Goal: Contribute content: Contribute content

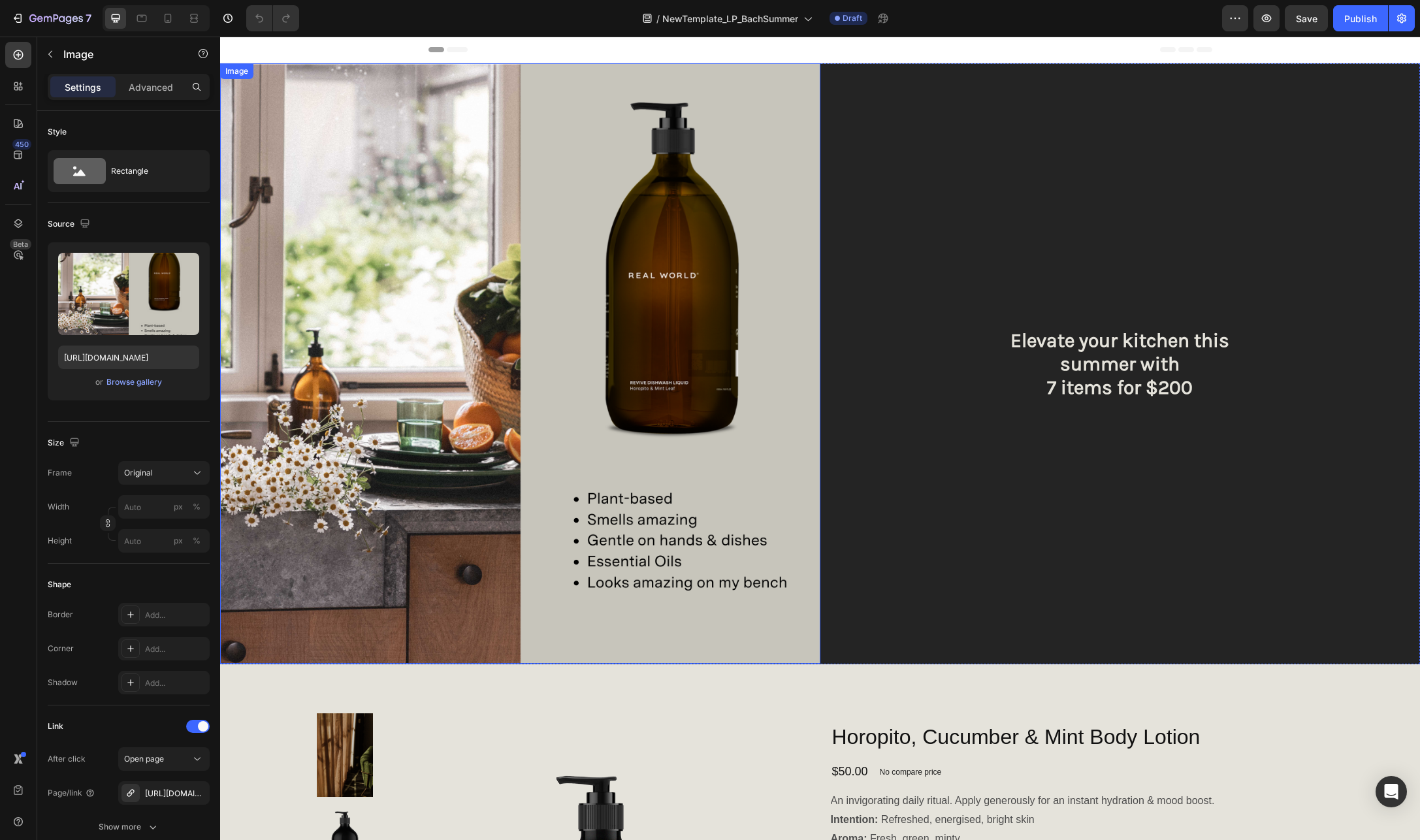
click at [590, 336] on img at bounding box center [520, 363] width 600 height 600
click at [126, 380] on div "Browse gallery" at bounding box center [134, 382] width 55 height 12
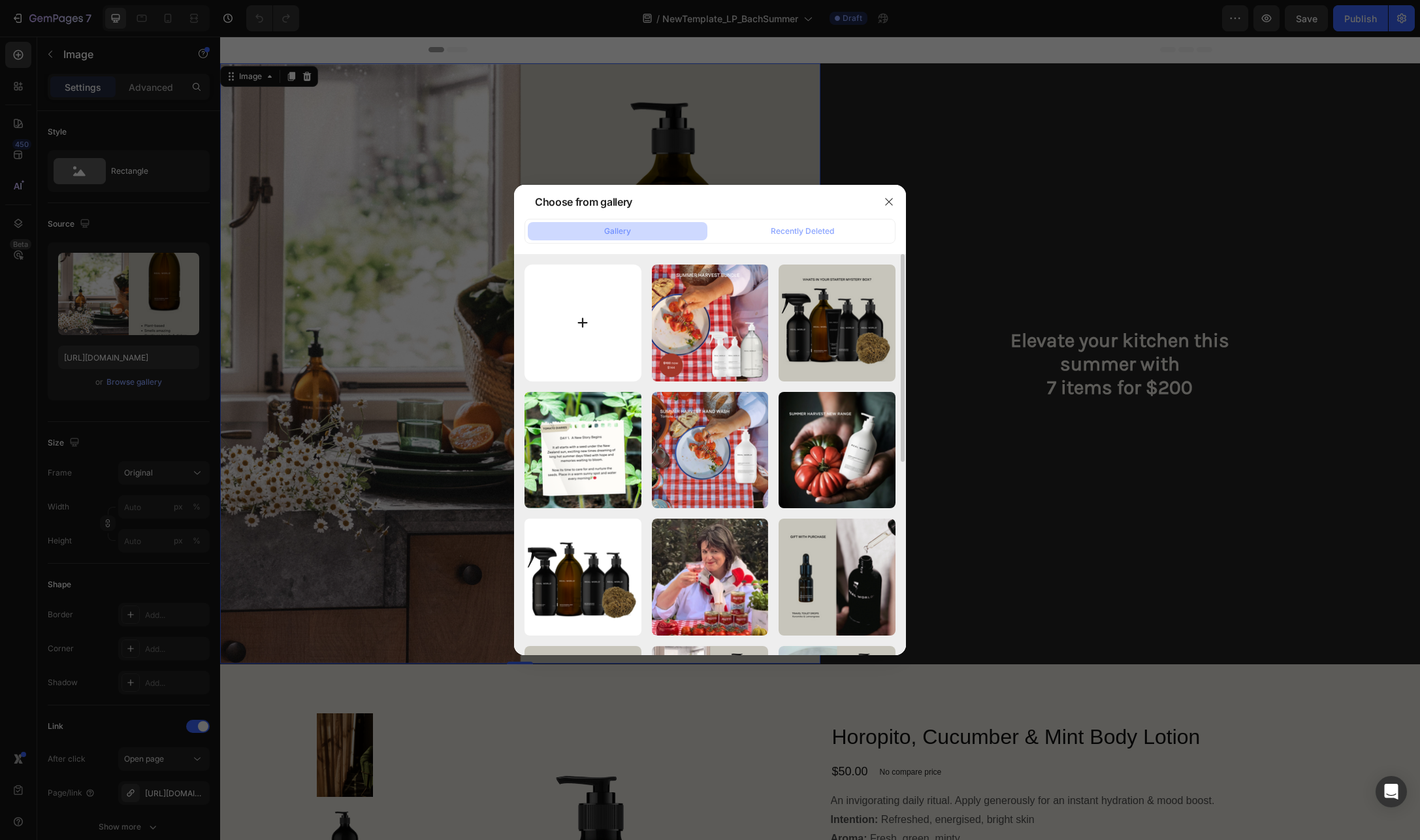
click at [583, 321] on input "file" at bounding box center [583, 323] width 117 height 117
type input "C:\fakepath\Copy of Copy of GET READY FOR SUMMER WITH OUR SUMMER HARVEST RANGE.…"
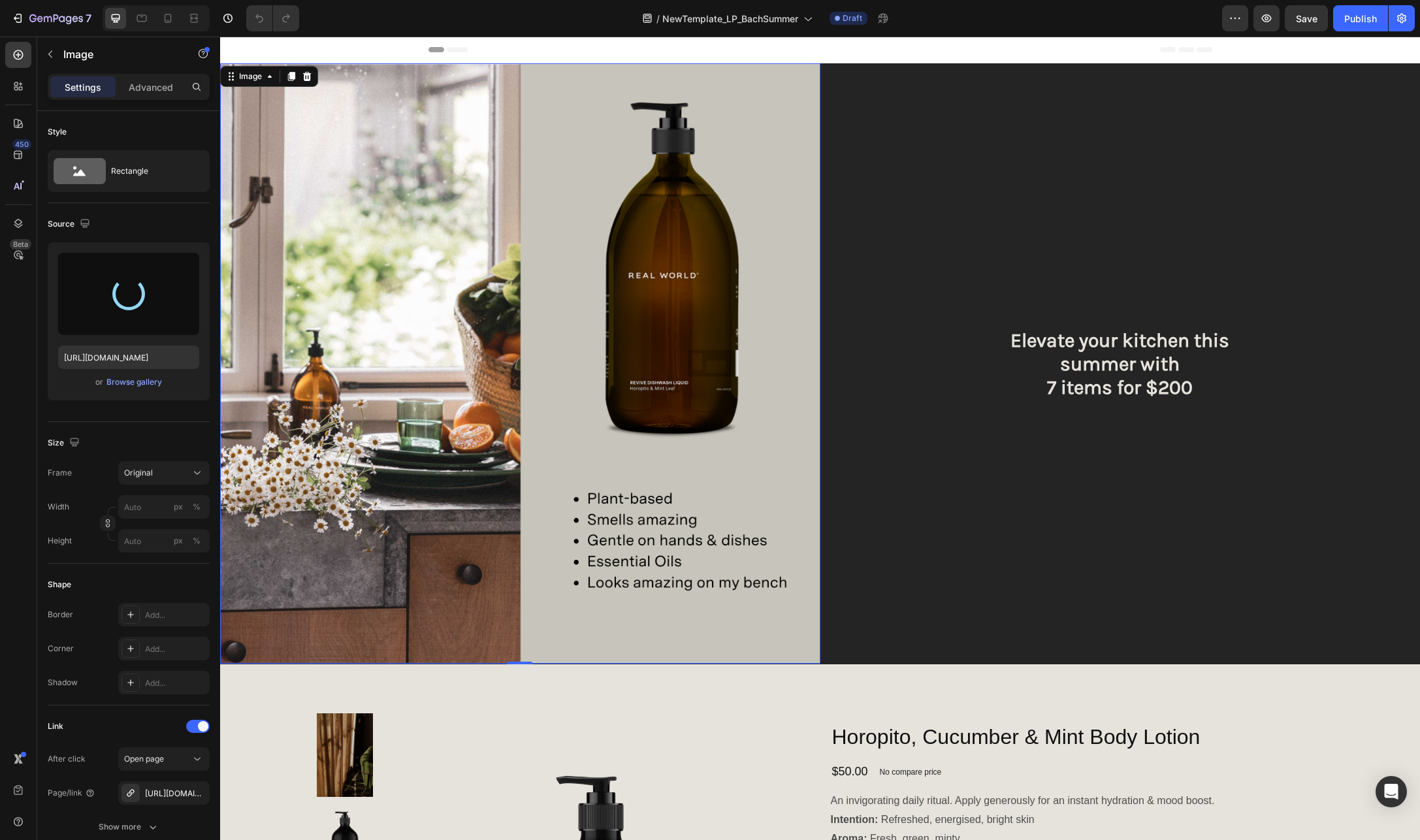
type input "[URL][DOMAIN_NAME]"
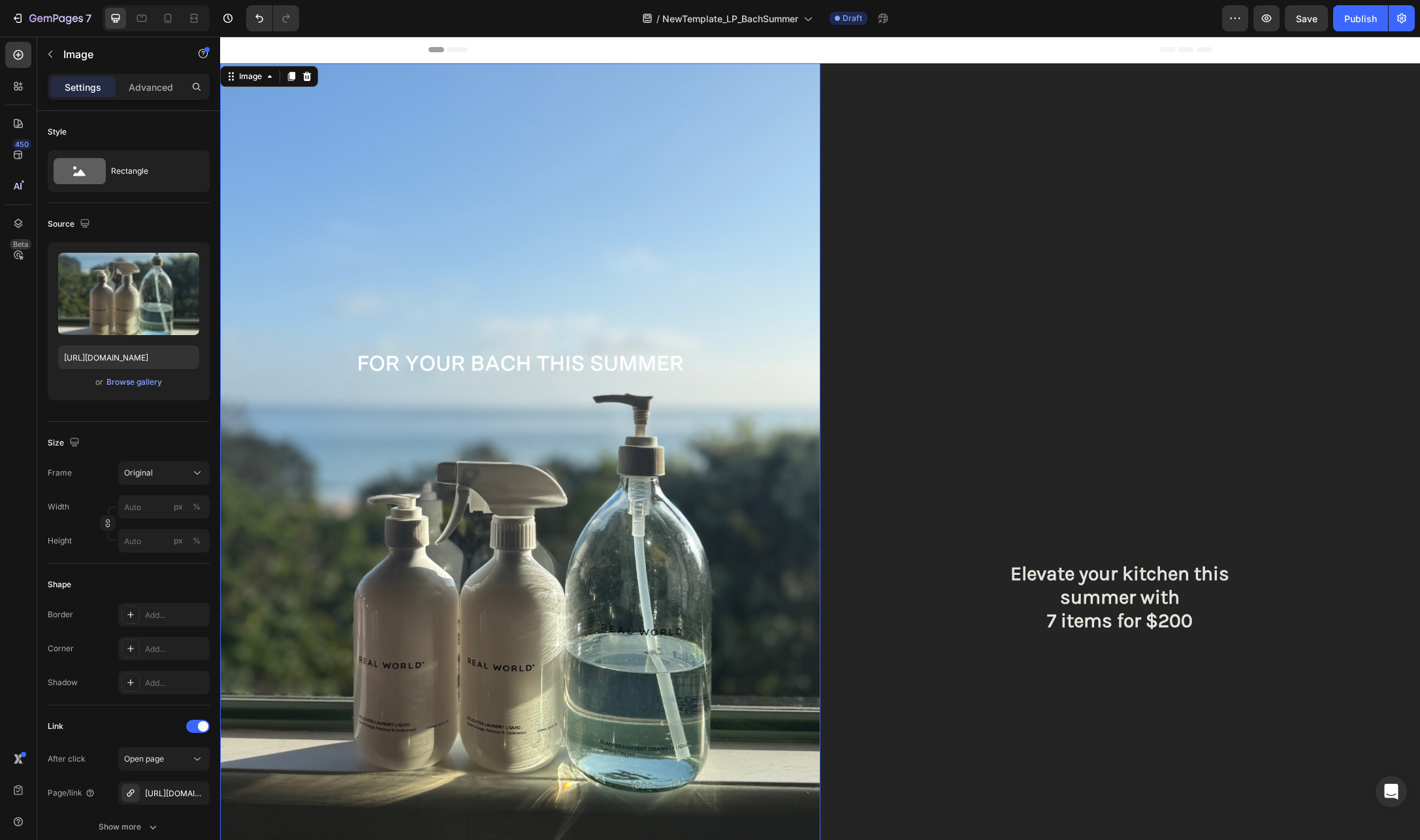
click at [437, 387] on img at bounding box center [520, 596] width 600 height 1066
click at [127, 380] on div "Browse gallery" at bounding box center [134, 382] width 55 height 12
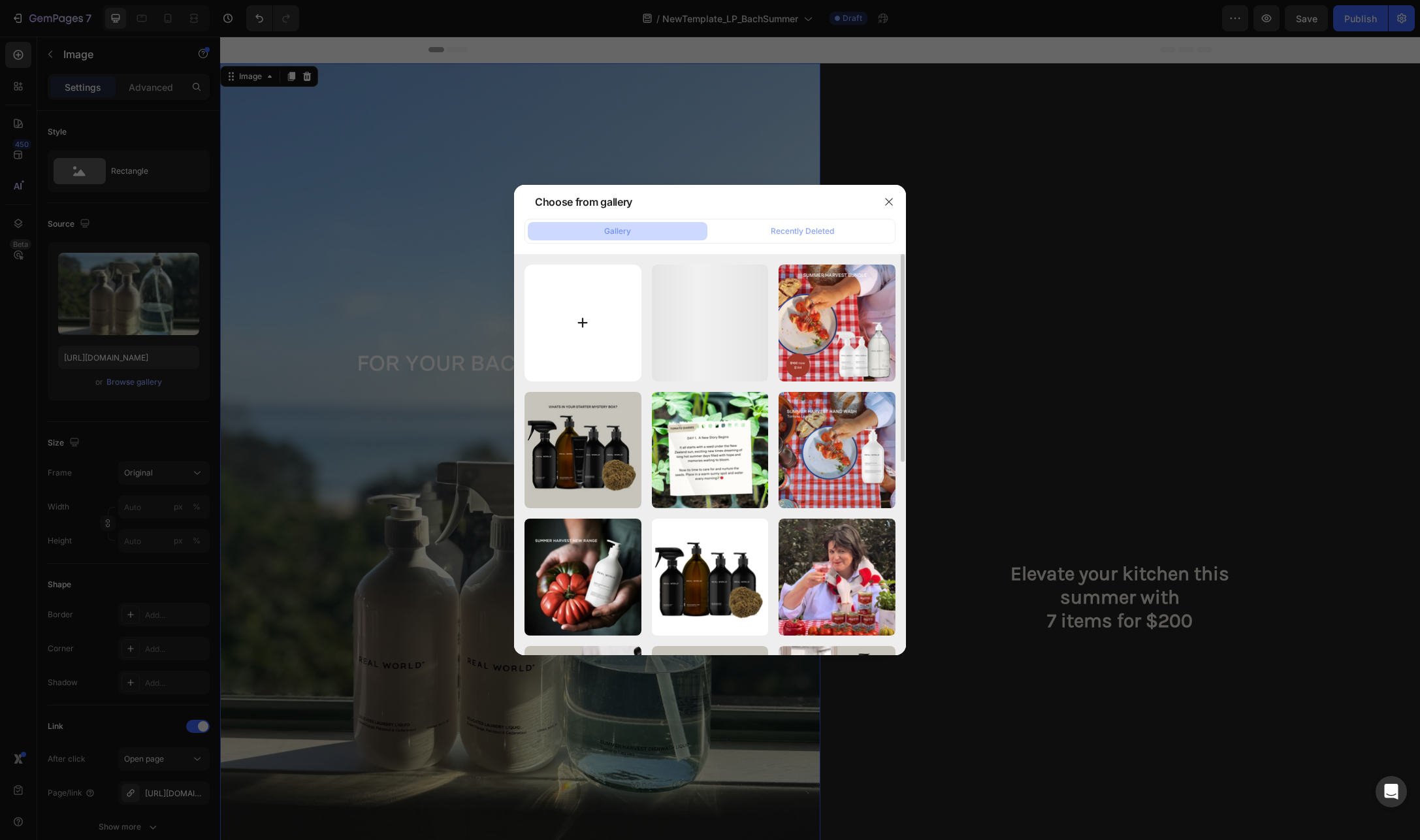
click at [583, 318] on input "file" at bounding box center [583, 323] width 117 height 117
type input "C:\fakepath\Copy of Copy of GET READY FOR SUMMER WITH OUR SUMMER HARVEST RANGE …"
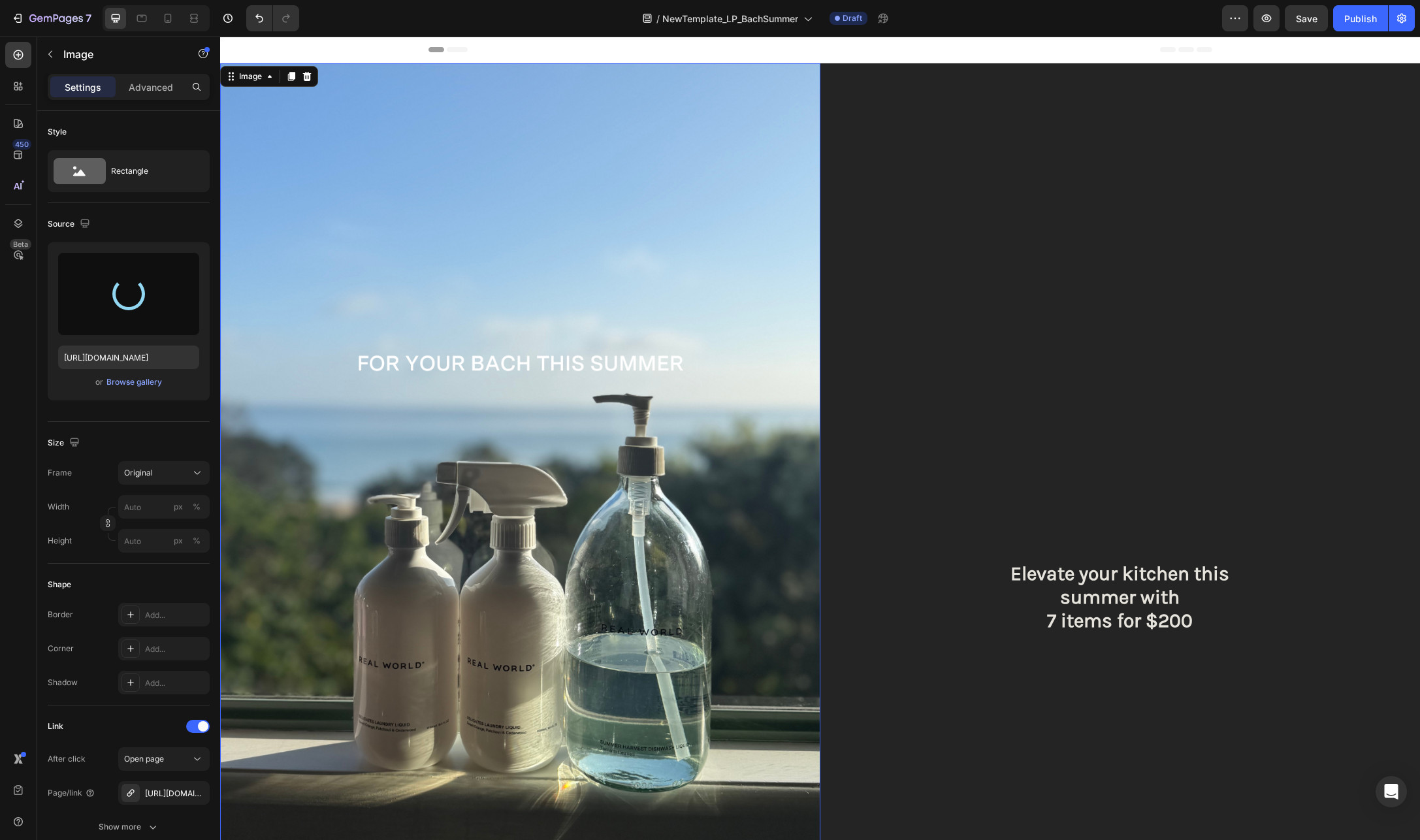
type input "[URL][DOMAIN_NAME]"
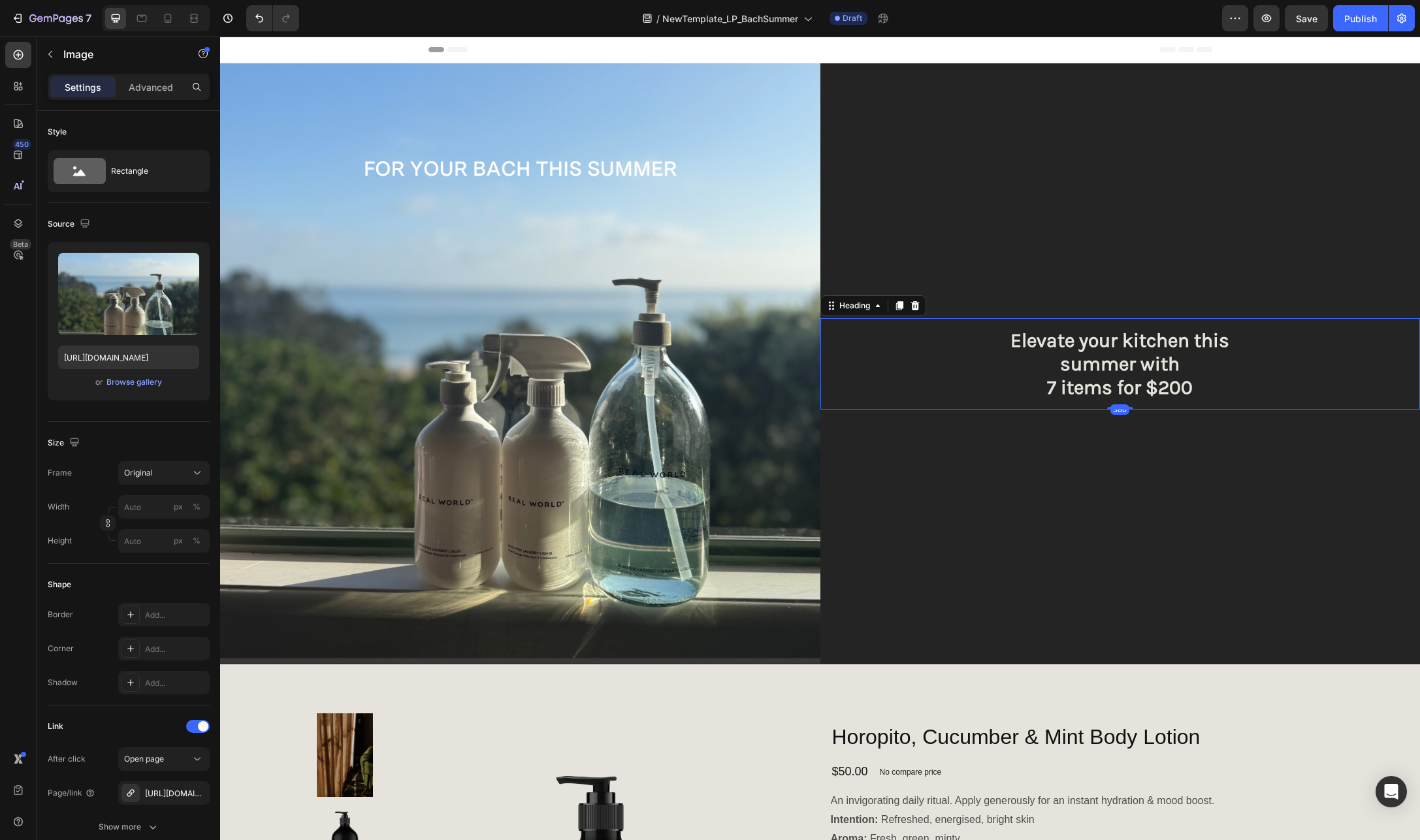
click at [1200, 357] on h2 "Elevate your kitchen this summer with 7 items for $200" at bounding box center [1120, 363] width 600 height 91
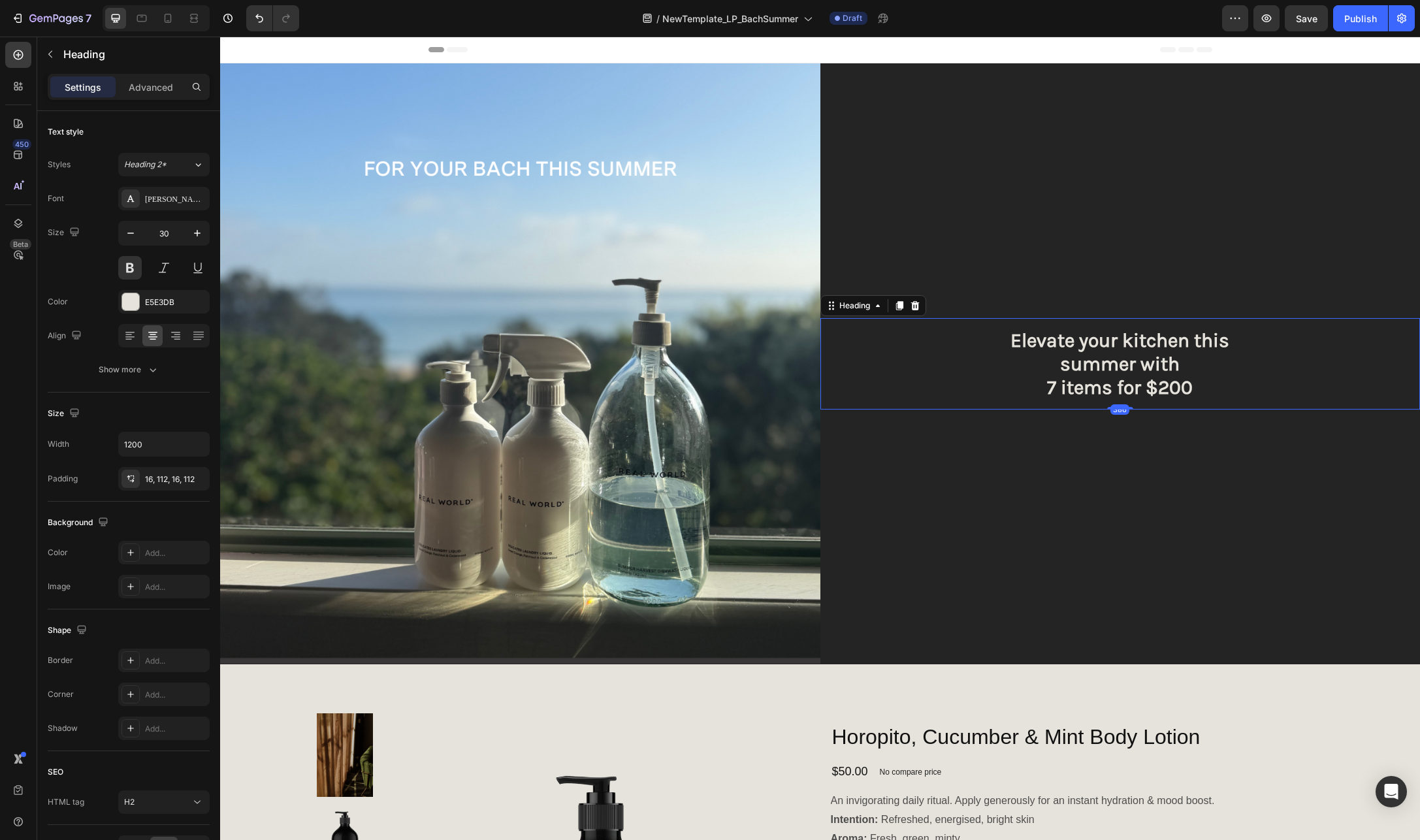
click at [1051, 339] on h2 "Elevate your kitchen this summer with 7 items for $200" at bounding box center [1120, 363] width 600 height 91
click at [1051, 339] on p "Elevate your kitchen this summer with 7 items for $200" at bounding box center [1120, 364] width 454 height 71
click at [1111, 339] on p "Elevate your kitchen this summer with 7 items for $200" at bounding box center [1120, 364] width 454 height 71
click at [1147, 342] on p "Elevate your kitchen this summer with 7 items for $200" at bounding box center [1120, 364] width 454 height 71
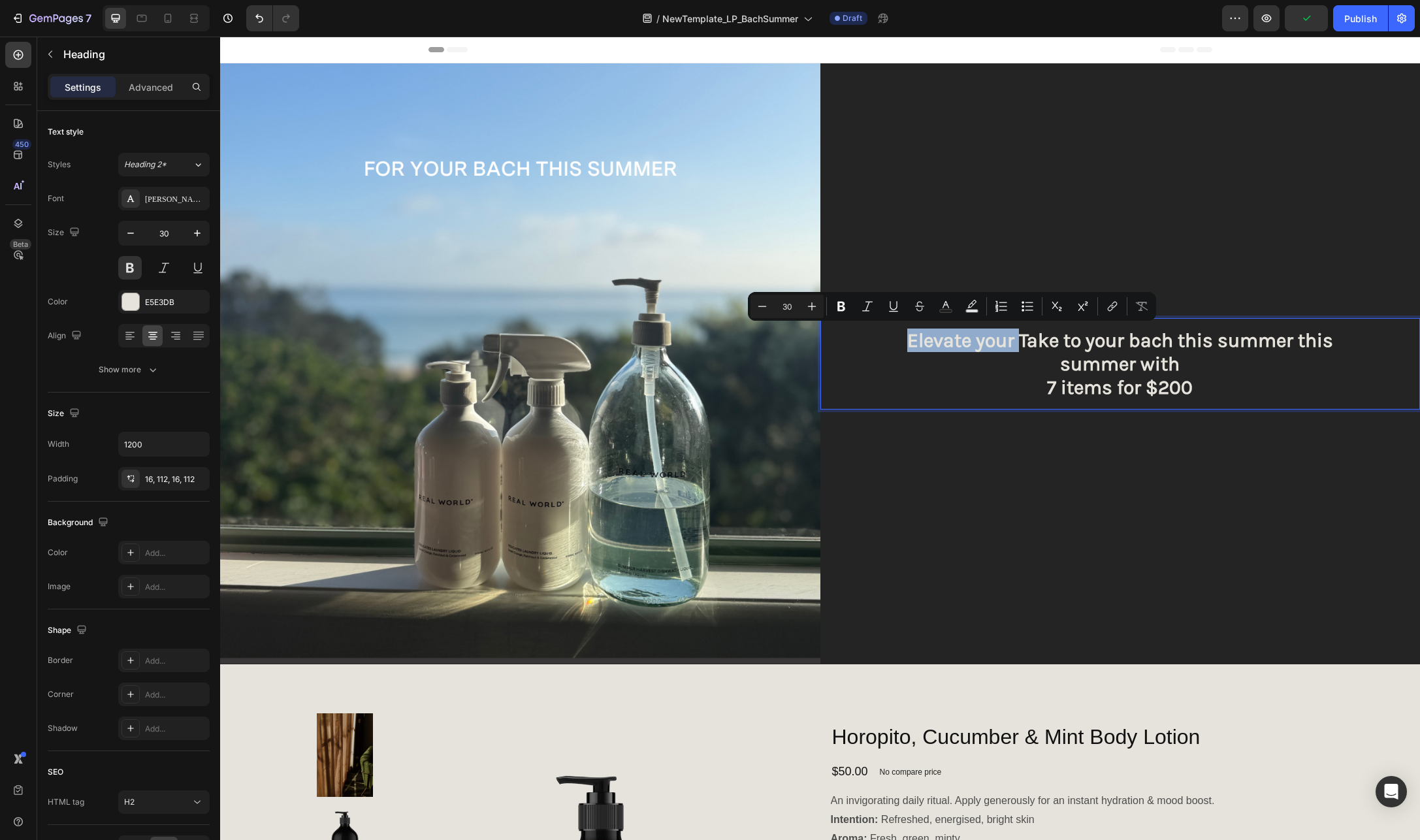
drag, startPoint x: 995, startPoint y: 340, endPoint x: 900, endPoint y: 342, distance: 95.0
click at [900, 342] on p "Elevate your Take to your bach this summer this summer with 7 items for $200" at bounding box center [1120, 364] width 454 height 71
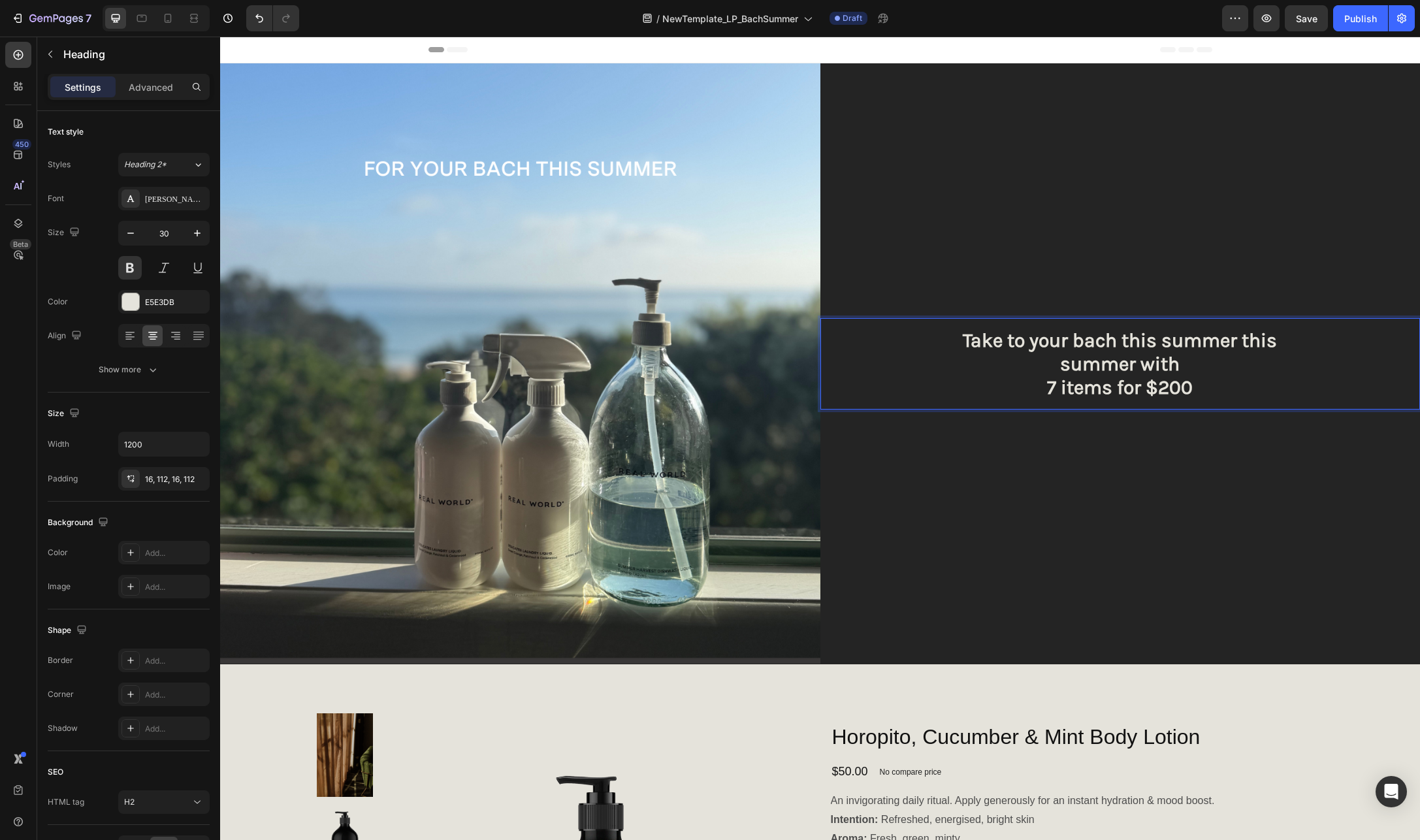
click at [1279, 340] on p "Take to your bach this summer this summer with 7 items for $200" at bounding box center [1120, 364] width 454 height 71
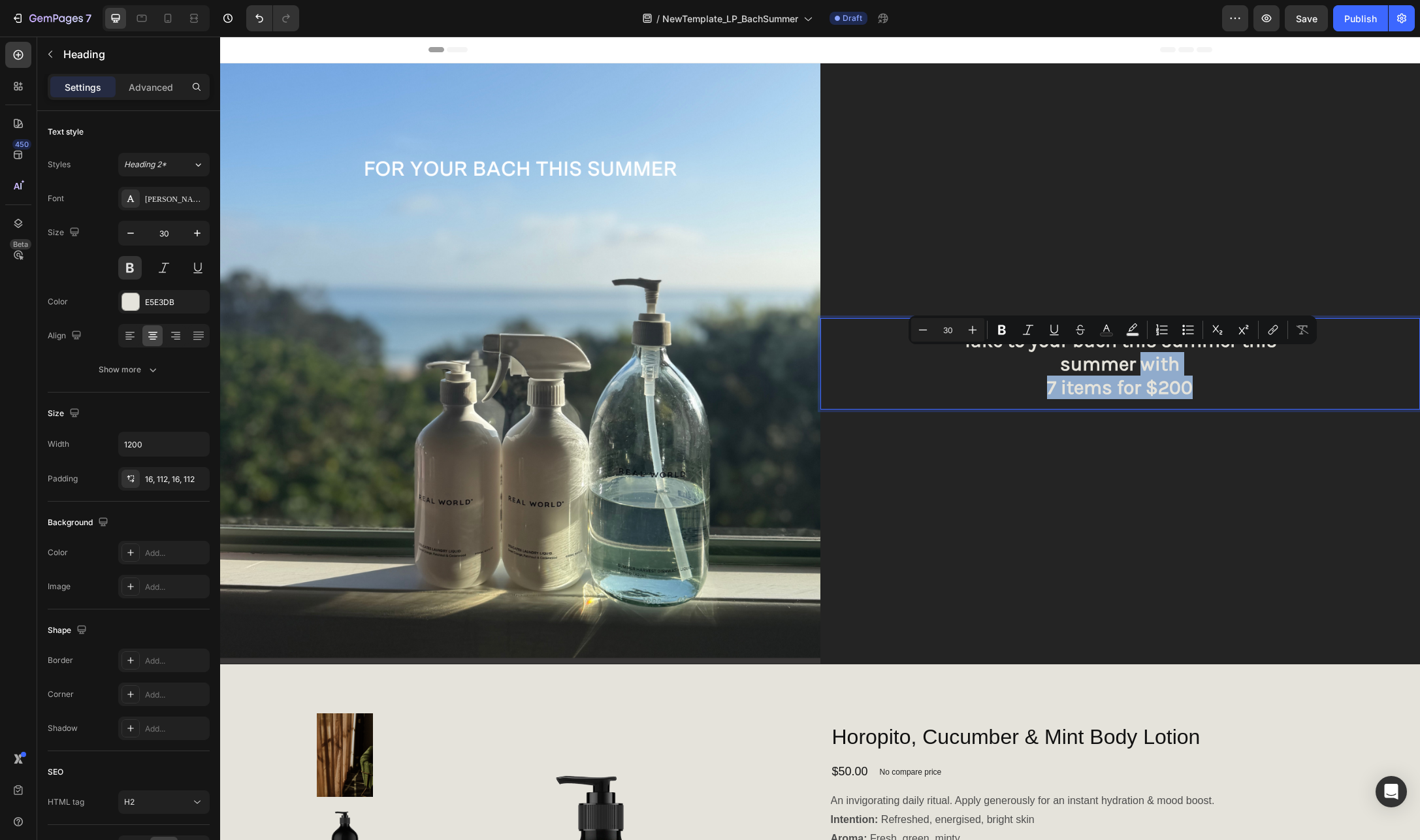
drag, startPoint x: 1133, startPoint y: 364, endPoint x: 1215, endPoint y: 392, distance: 86.6
click at [1215, 392] on p "Take to your bach this summer this summer with 7 items for $200" at bounding box center [1120, 364] width 454 height 71
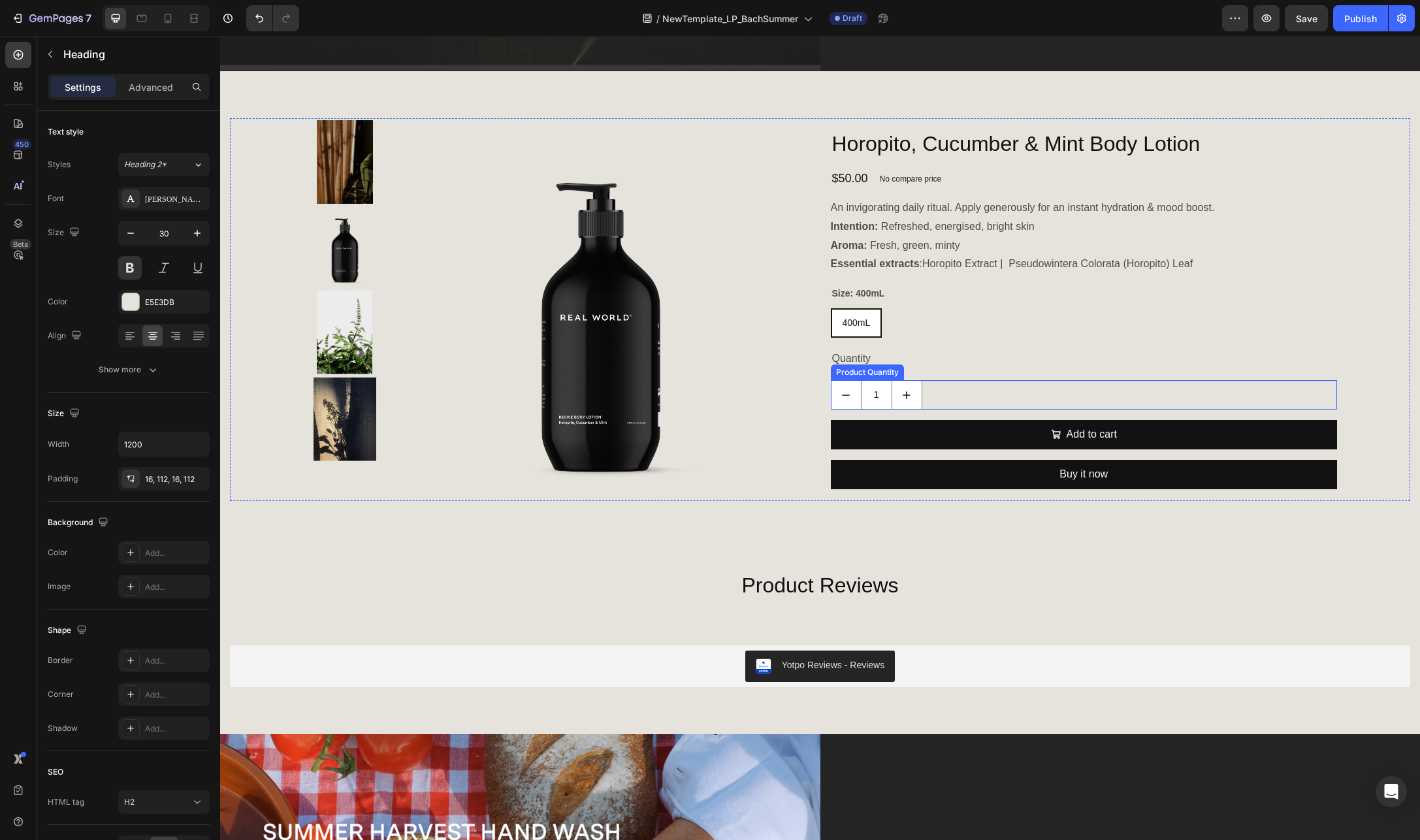
scroll to position [264, 0]
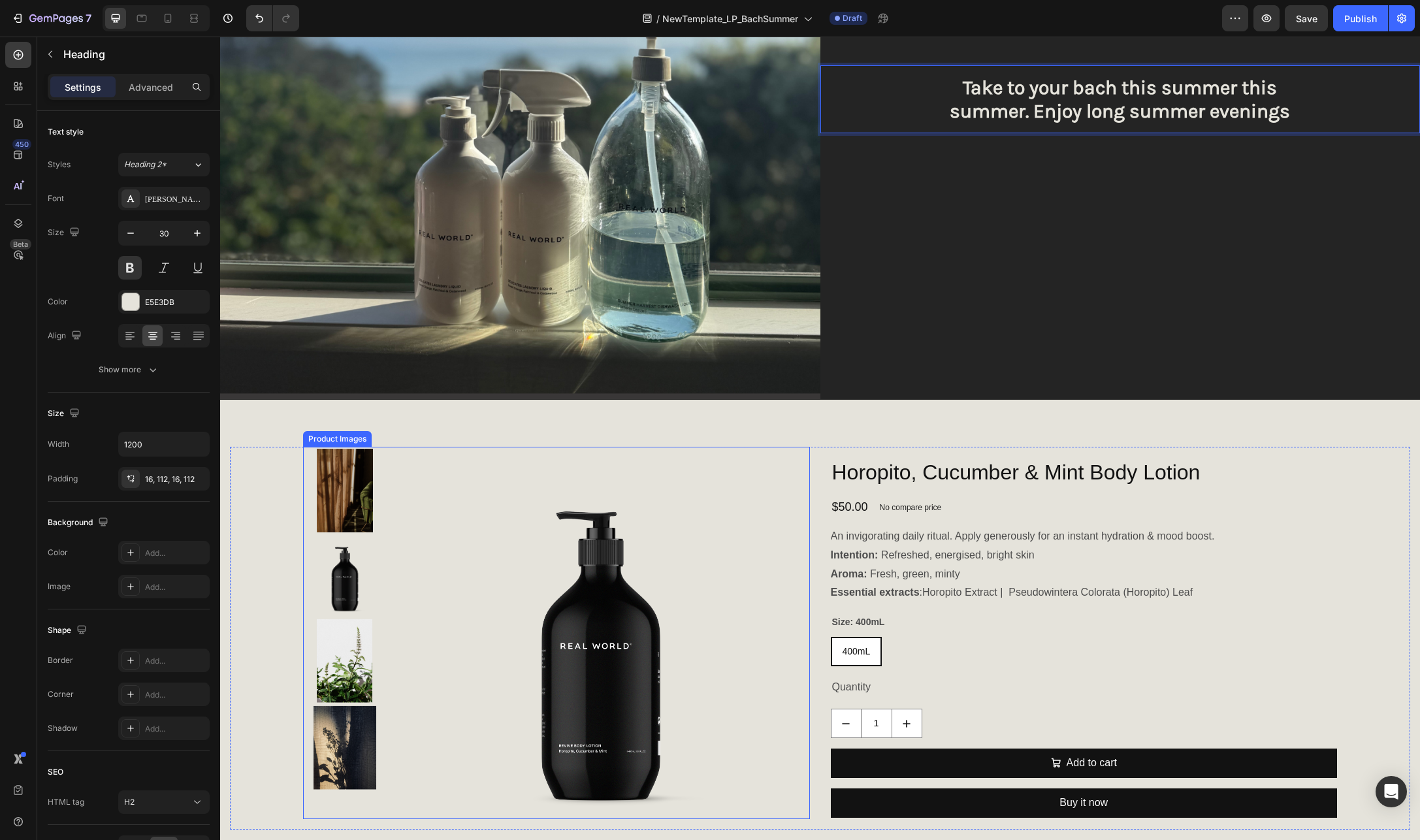
click at [537, 534] on img at bounding box center [600, 634] width 376 height 376
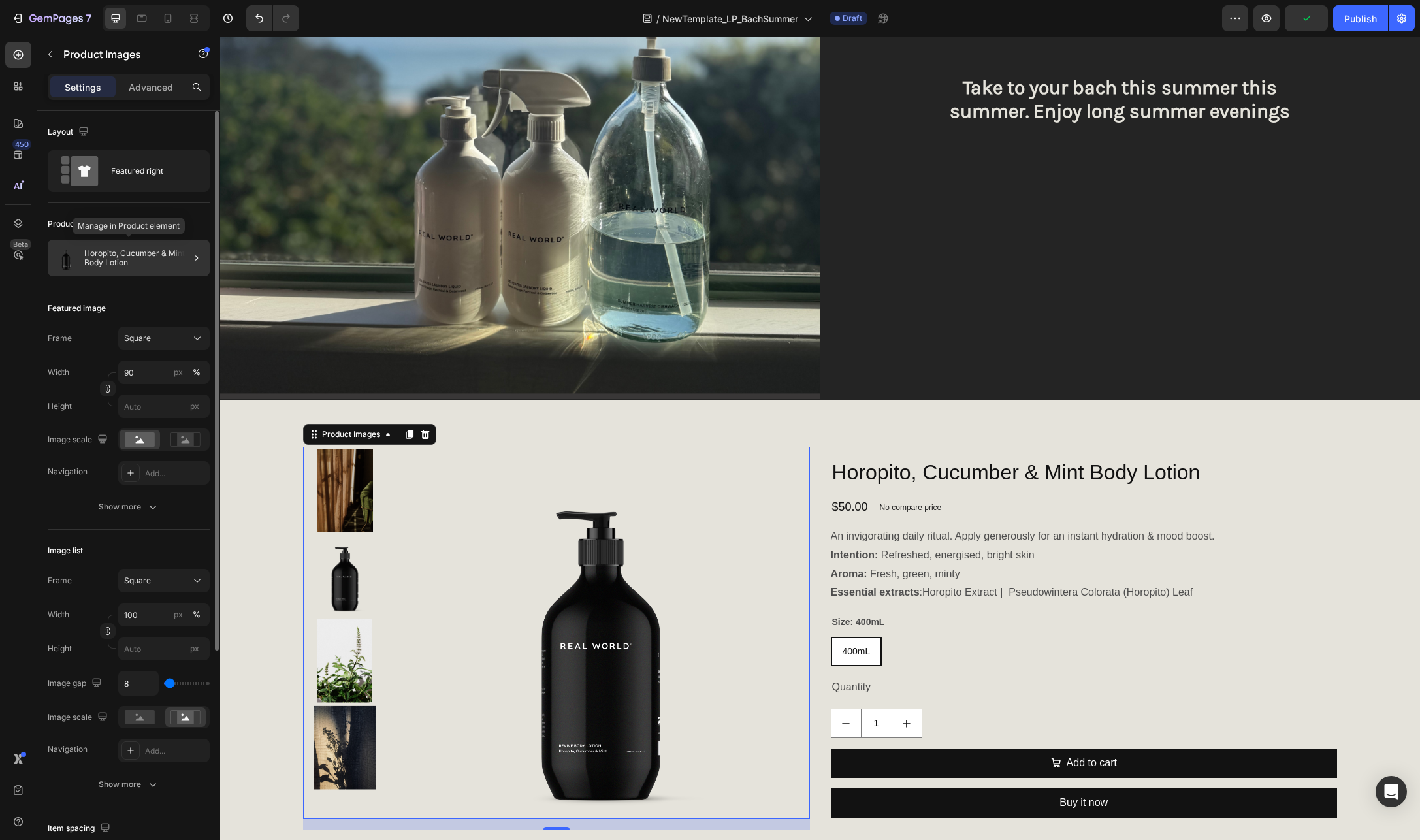
click at [107, 255] on p "Horopito, Cucumber & Mint Body Lotion" at bounding box center [145, 257] width 121 height 18
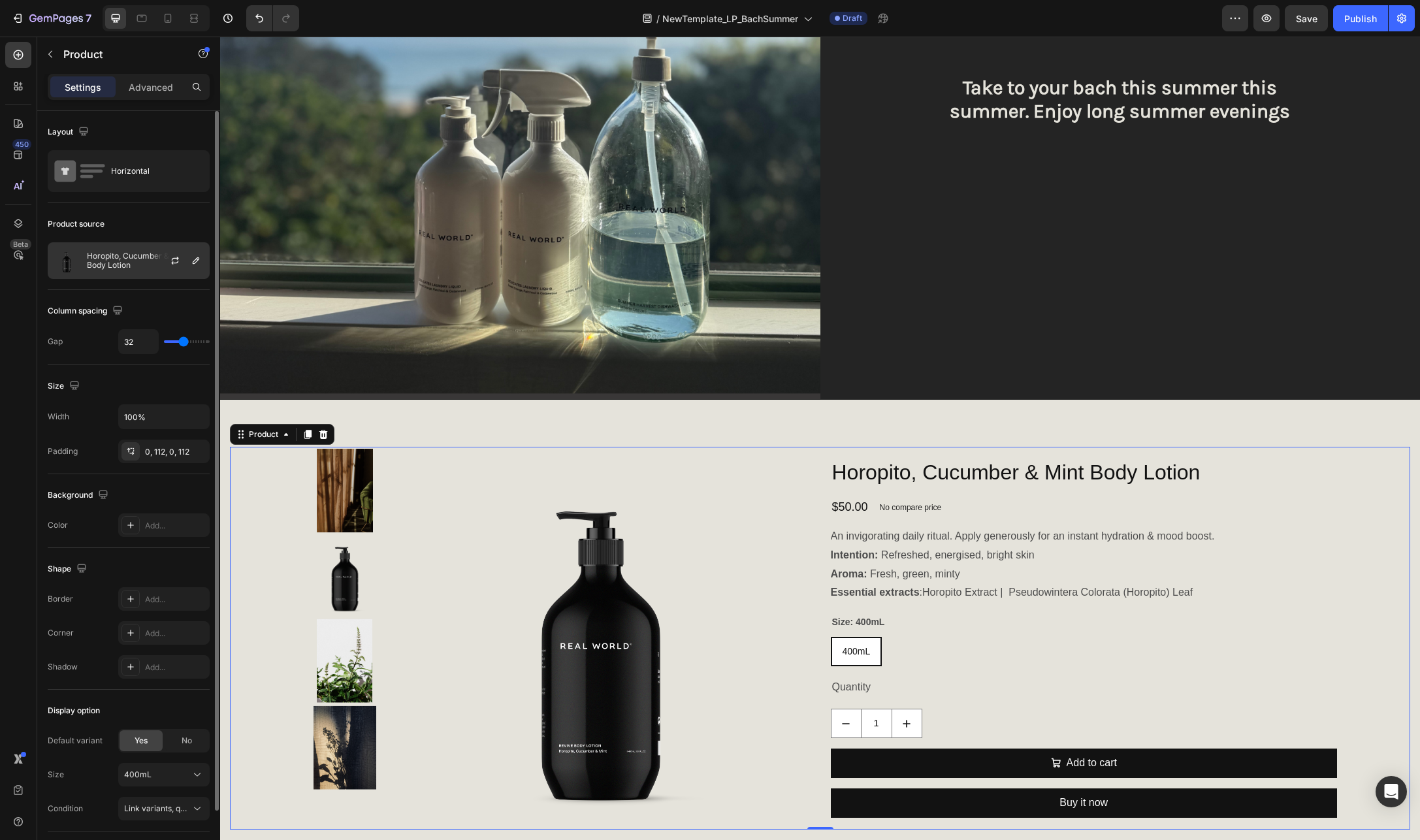
click at [131, 262] on p "Horopito, Cucumber & Mint Body Lotion" at bounding box center [146, 260] width 117 height 18
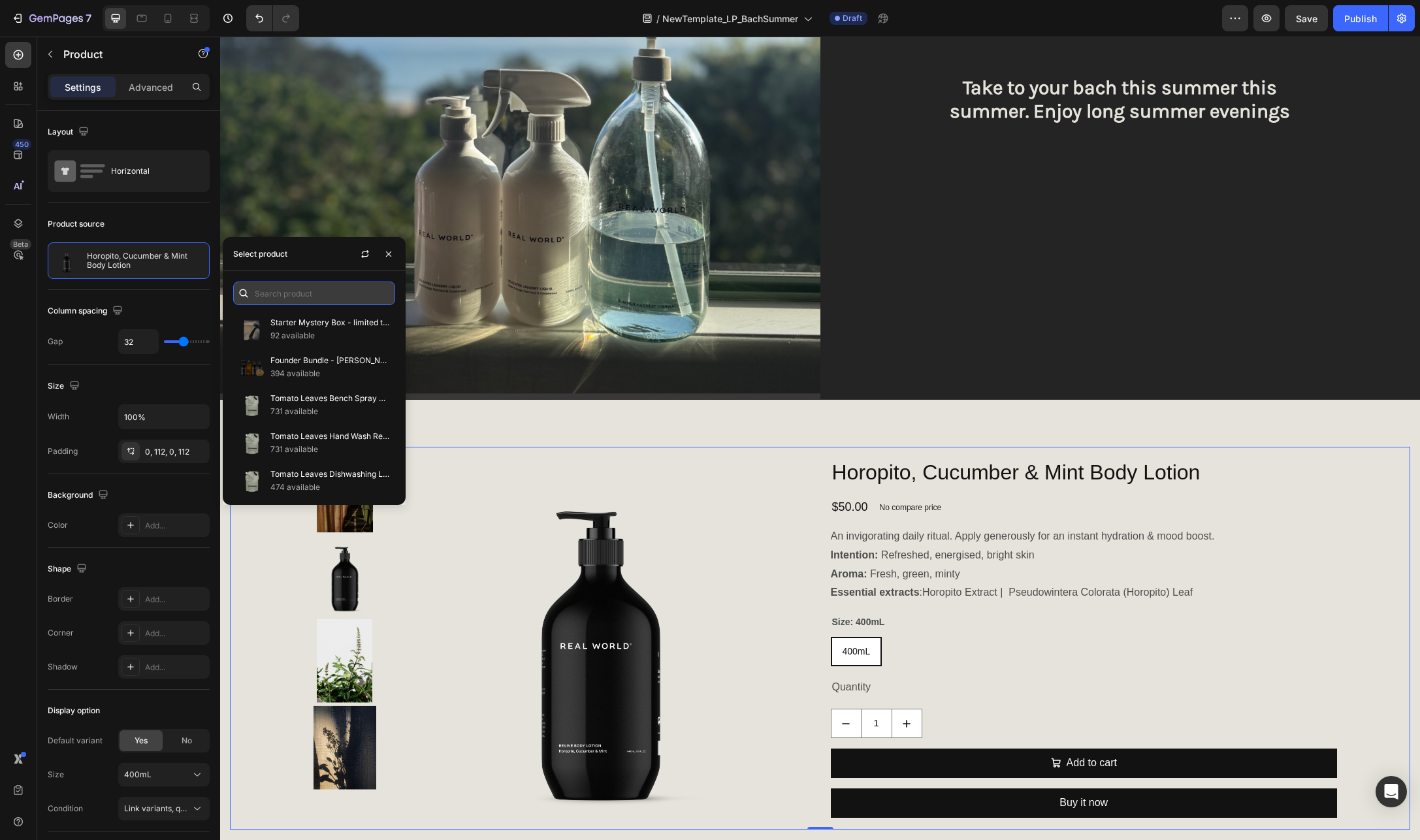
click at [311, 293] on input "text" at bounding box center [314, 293] width 162 height 23
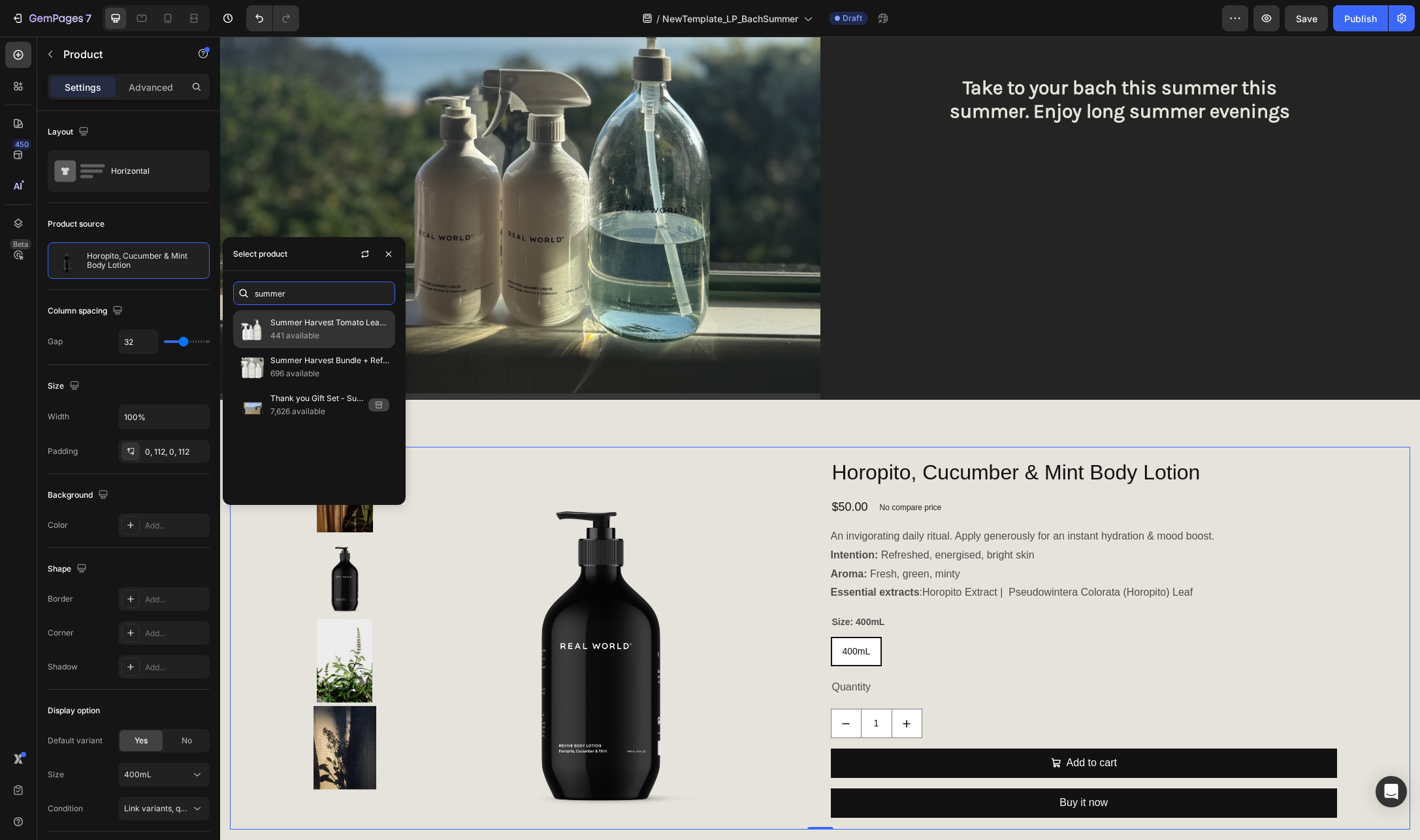
type input "summer"
click at [304, 321] on p "Summer Harvest Tomato Leaves Bundle" at bounding box center [330, 322] width 119 height 13
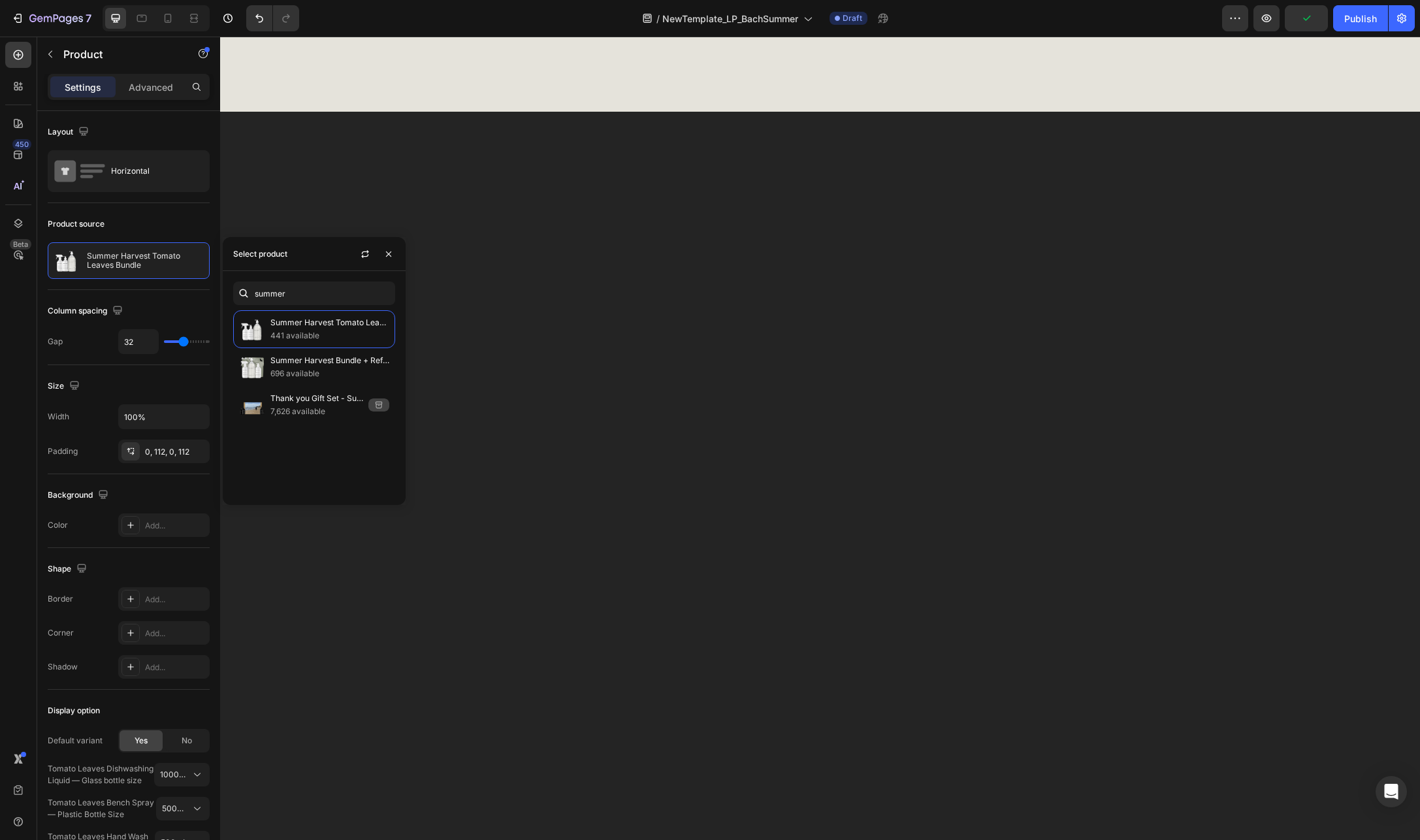
scroll to position [0, 0]
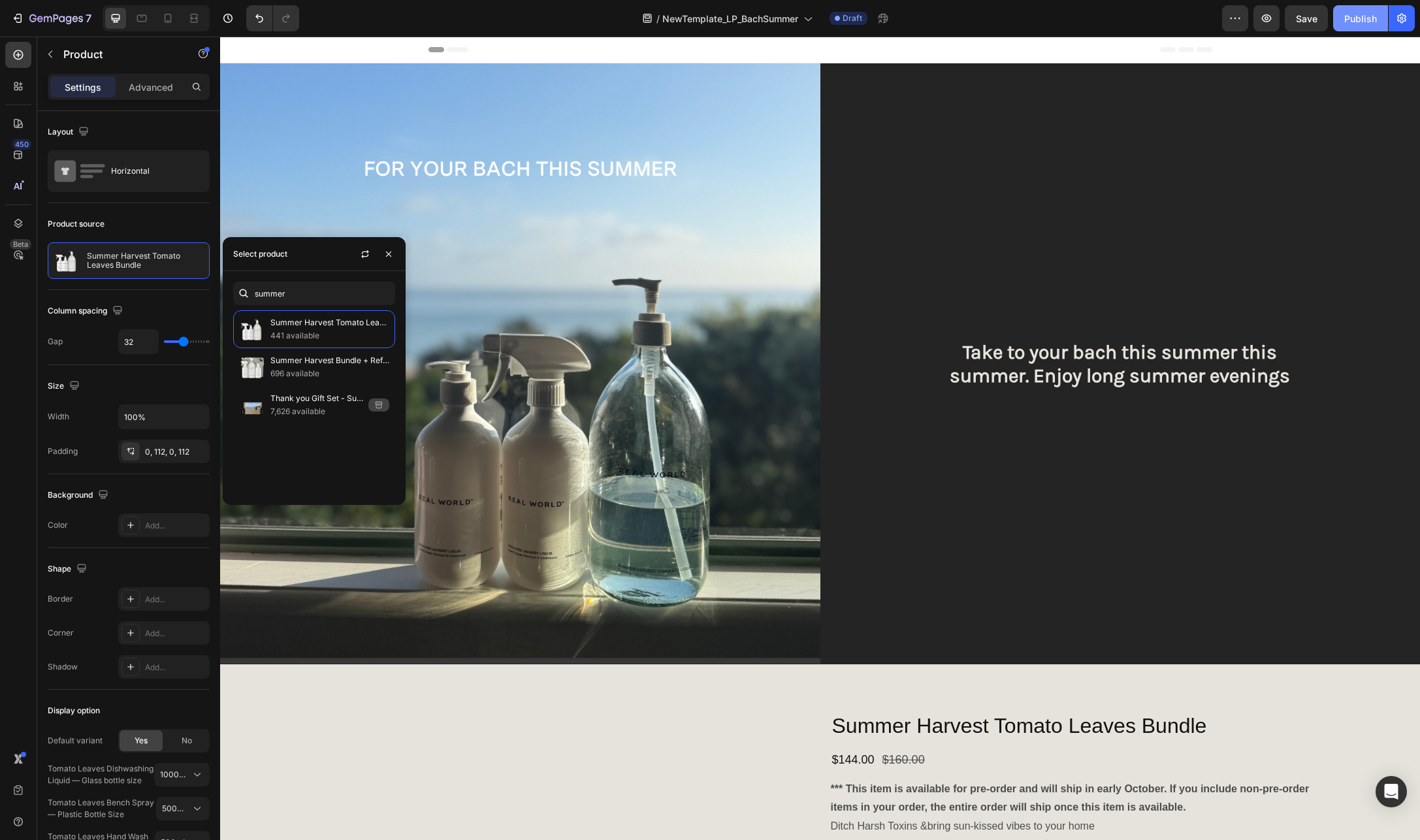
click at [1355, 17] on div "Publish" at bounding box center [1361, 19] width 33 height 14
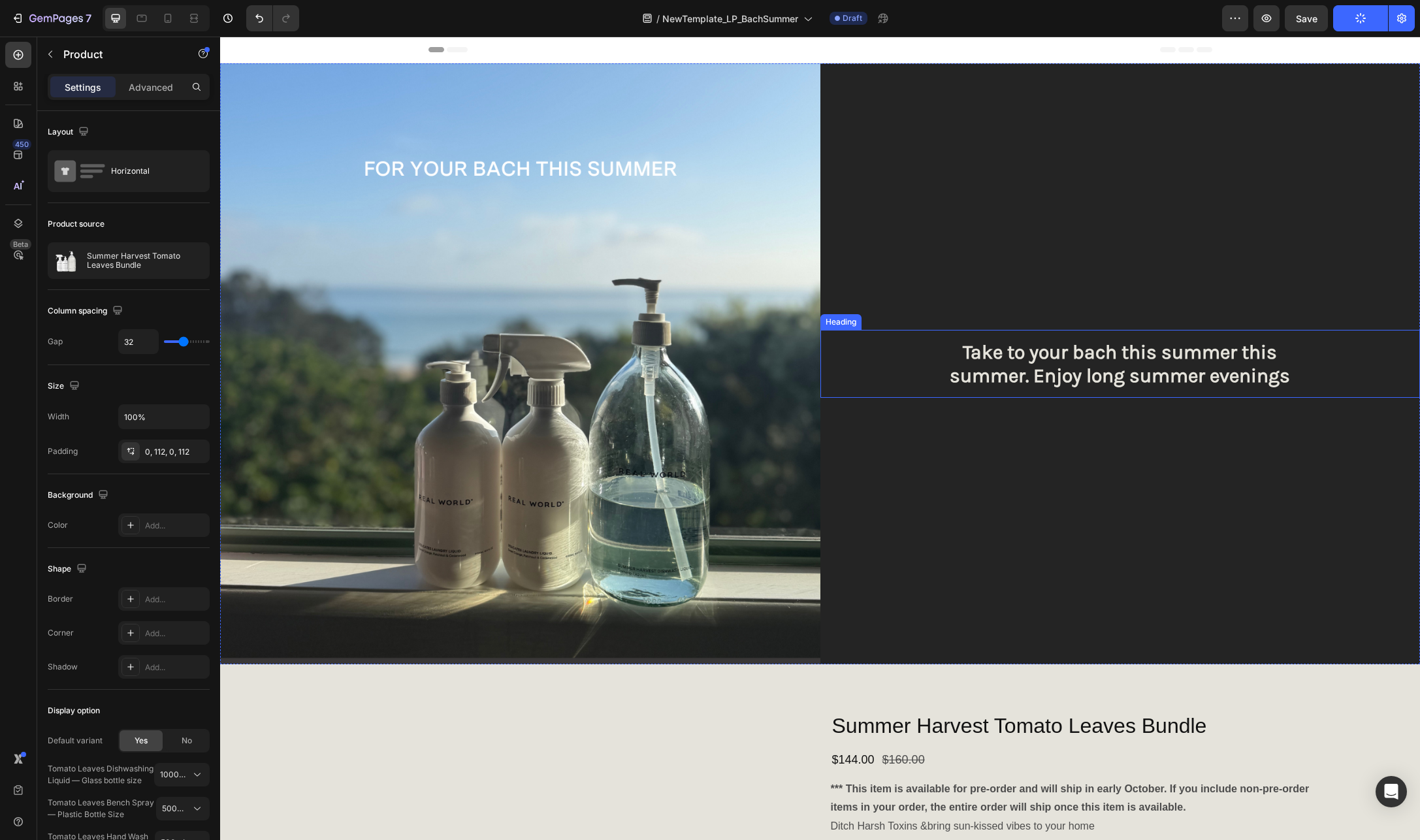
click at [1066, 372] on h2 "Take to your bach this summer this summer. Enjoy long summer evenings" at bounding box center [1120, 363] width 600 height 68
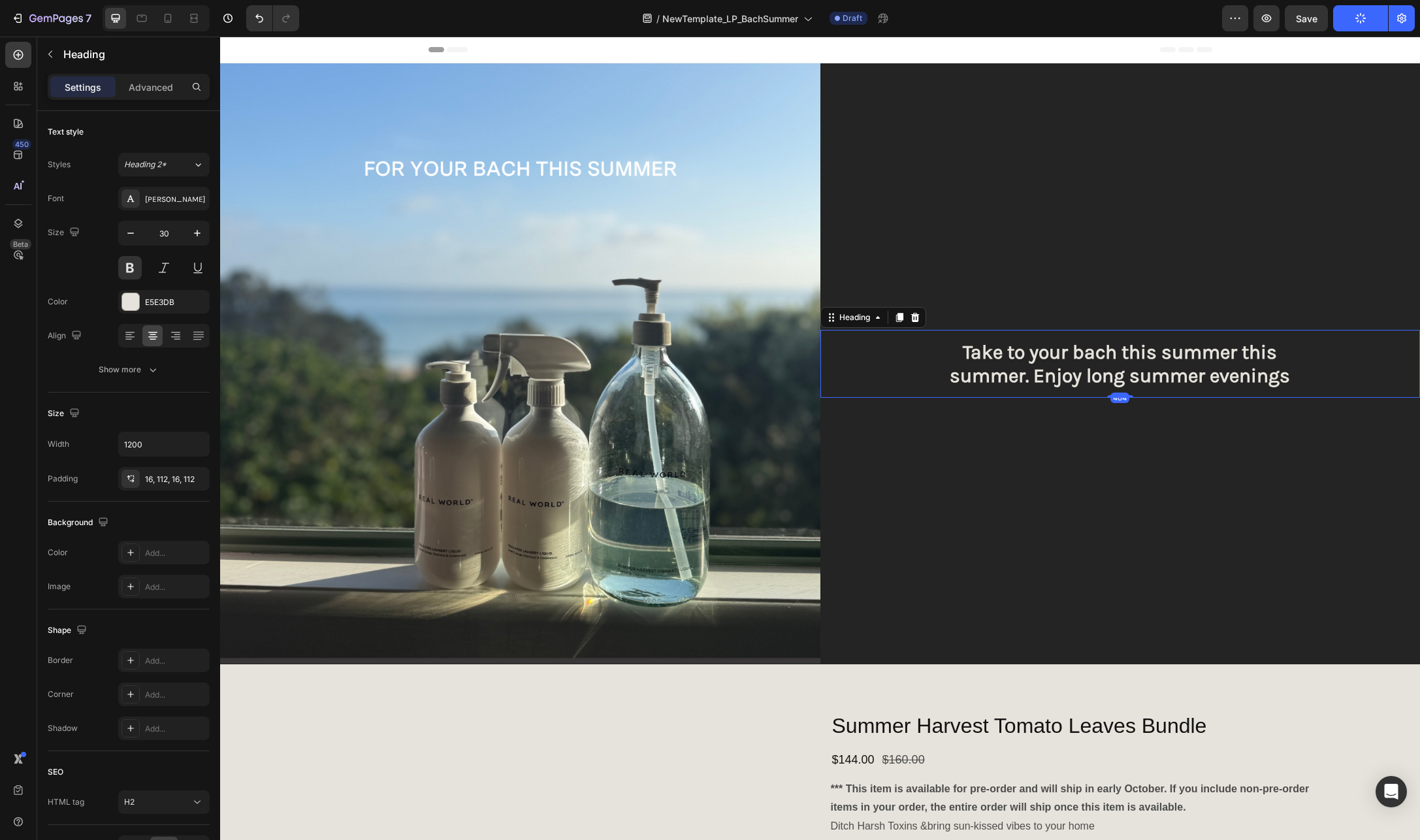
click at [1011, 380] on h2 "Take to your bach this summer this summer. Enjoy long summer evenings" at bounding box center [1120, 363] width 600 height 68
drag, startPoint x: 1017, startPoint y: 369, endPoint x: 1228, endPoint y: 351, distance: 211.8
click at [1228, 351] on p "Take to your bach this summer this summer. Enjoy long summer evenings" at bounding box center [1120, 363] width 454 height 47
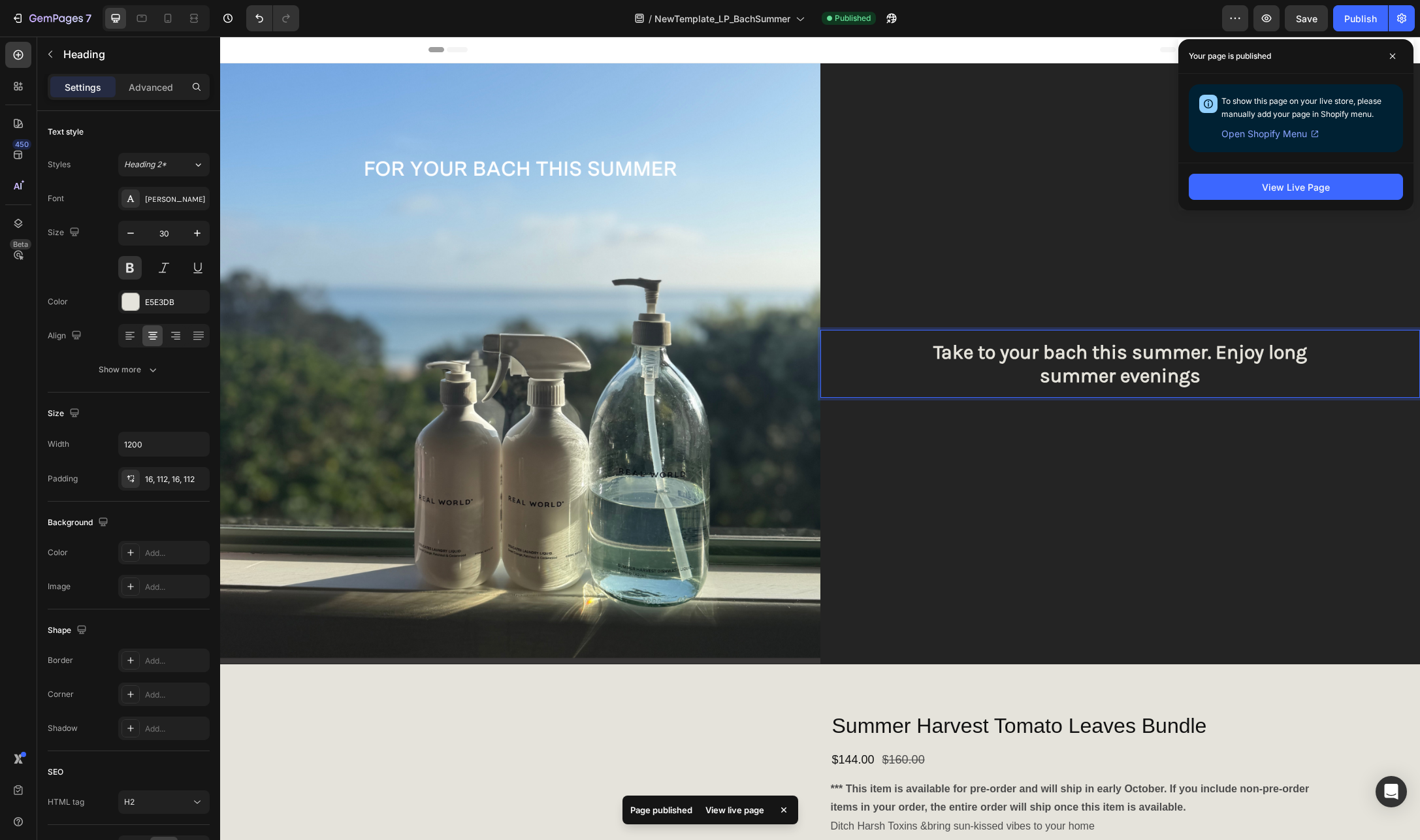
click at [1212, 353] on p "Take to your bach this summer. Enjoy long summer evenings" at bounding box center [1120, 363] width 454 height 47
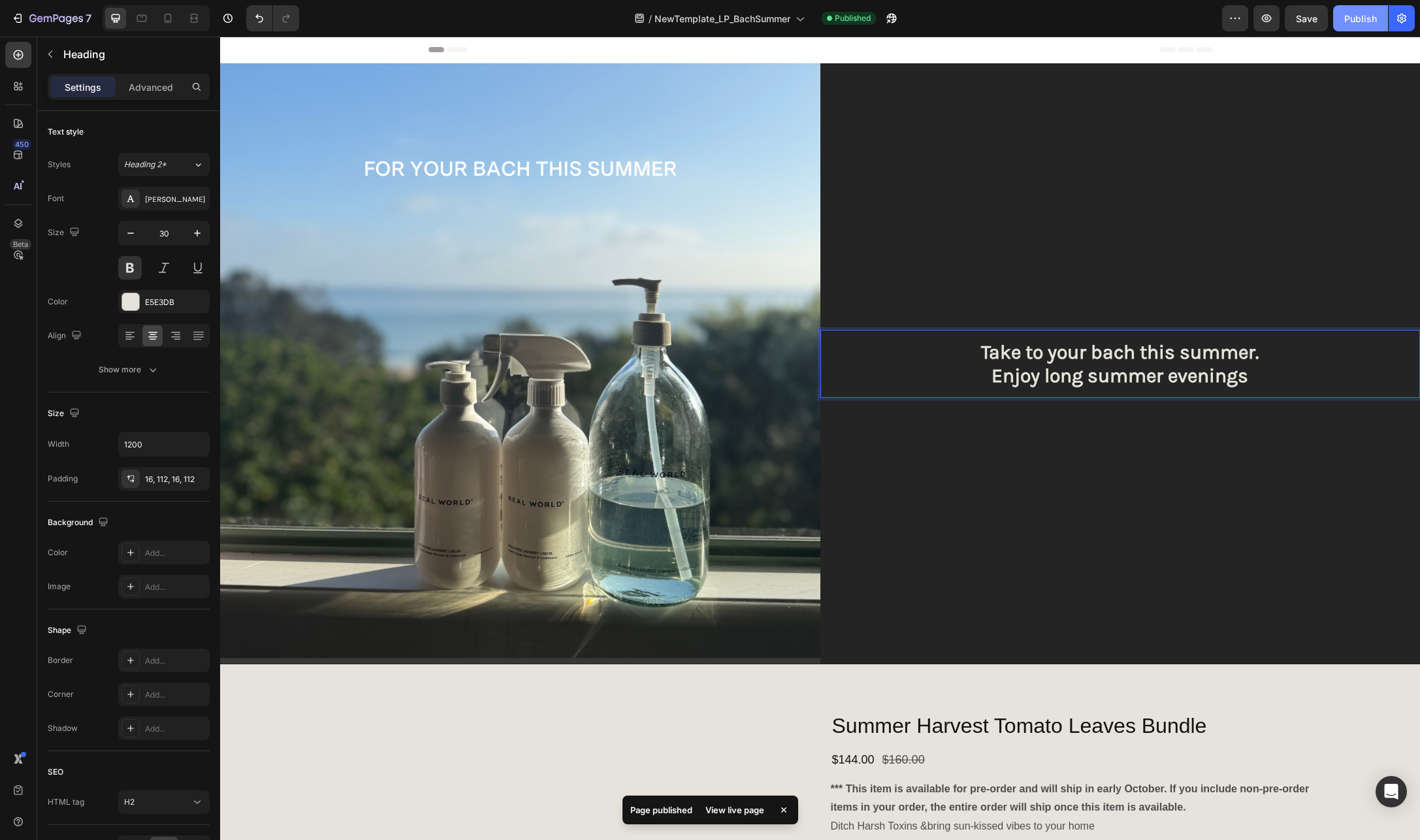
click at [1352, 19] on div "Publish" at bounding box center [1361, 19] width 33 height 14
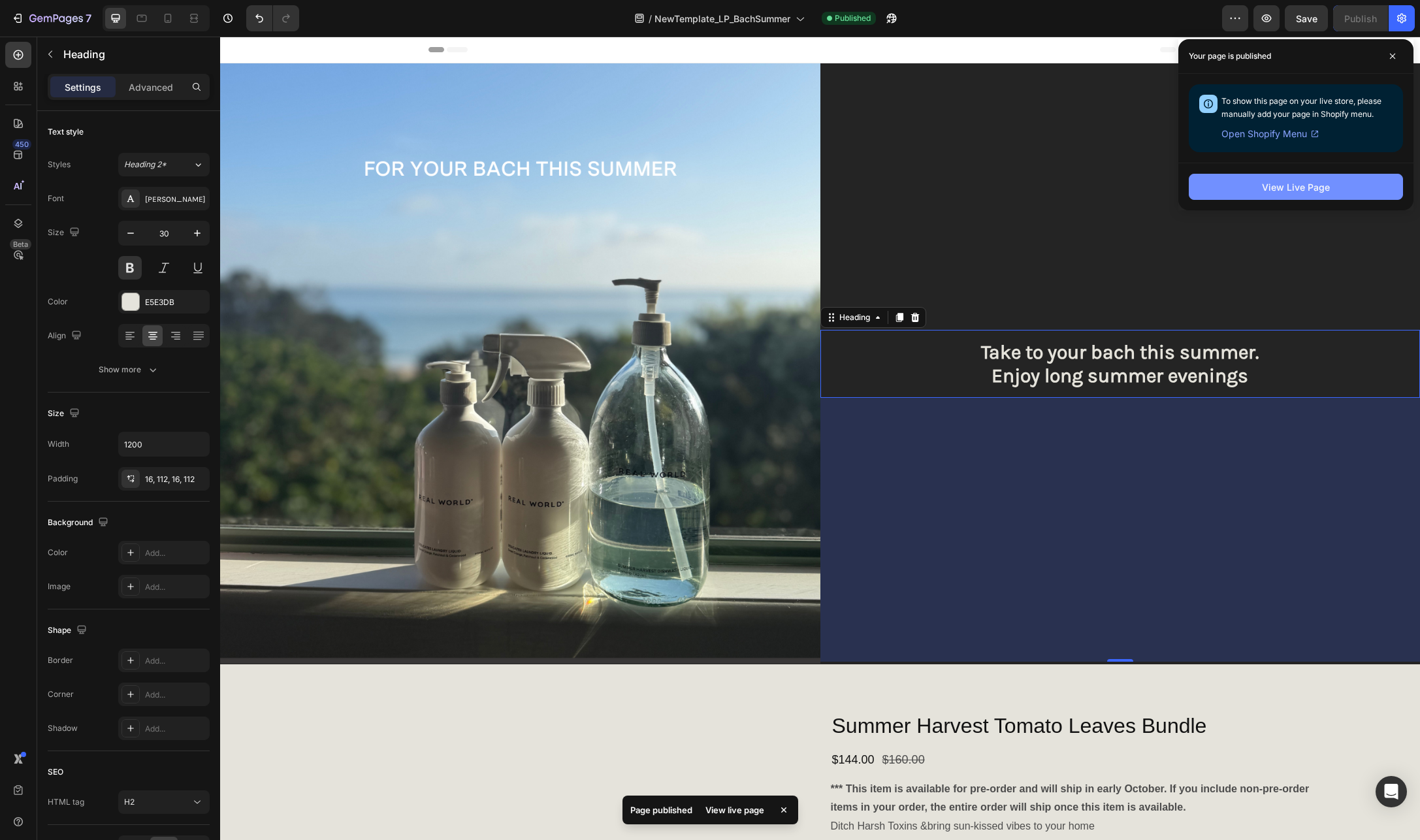
click at [1317, 182] on div "View Live Page" at bounding box center [1296, 187] width 68 height 14
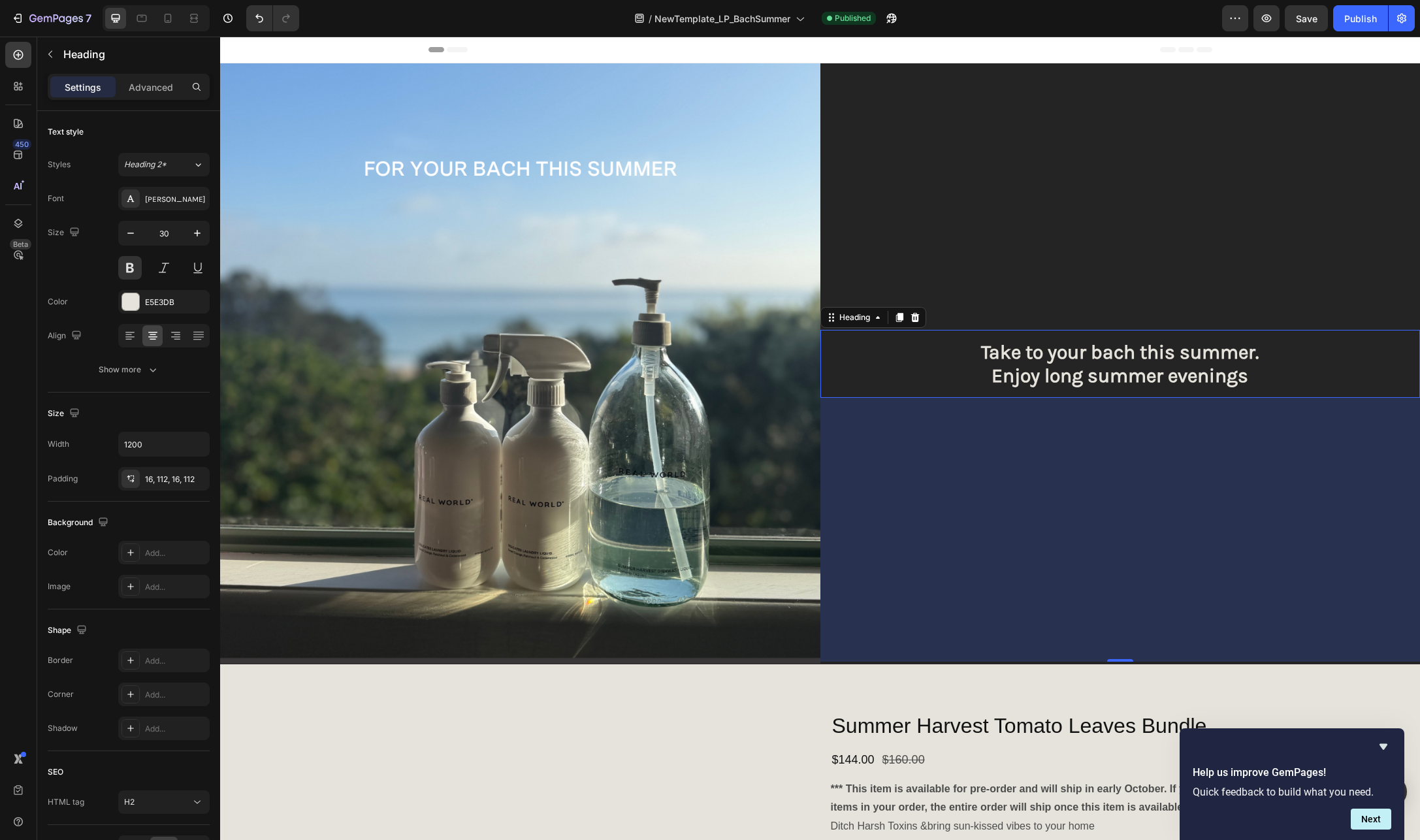
click at [1171, 386] on h2 "Take to your bach this summer. Enjoy long summer evenings" at bounding box center [1120, 363] width 600 height 68
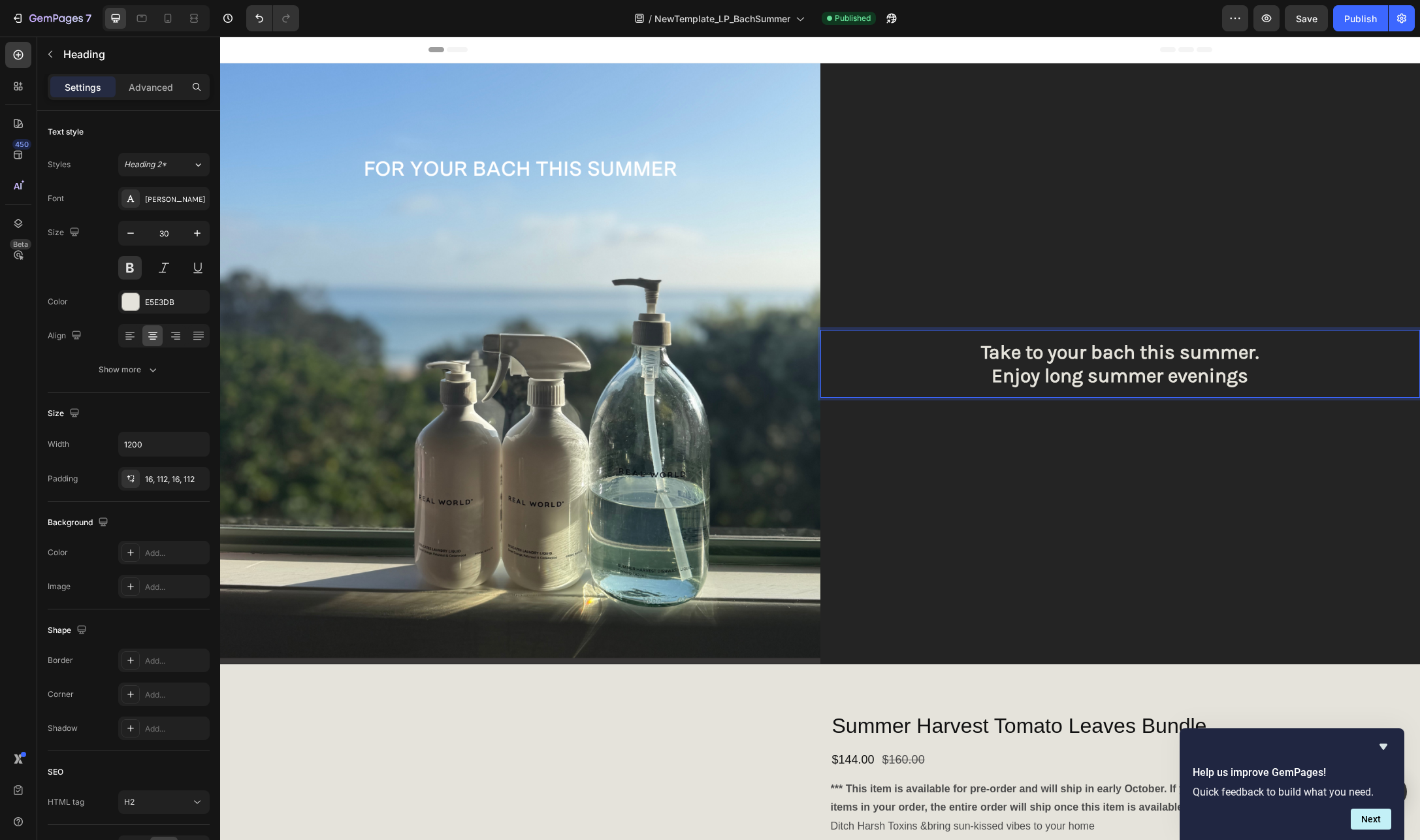
click at [1171, 386] on h2 "Take to your bach this summer. Enjoy long summer evenings" at bounding box center [1120, 363] width 600 height 68
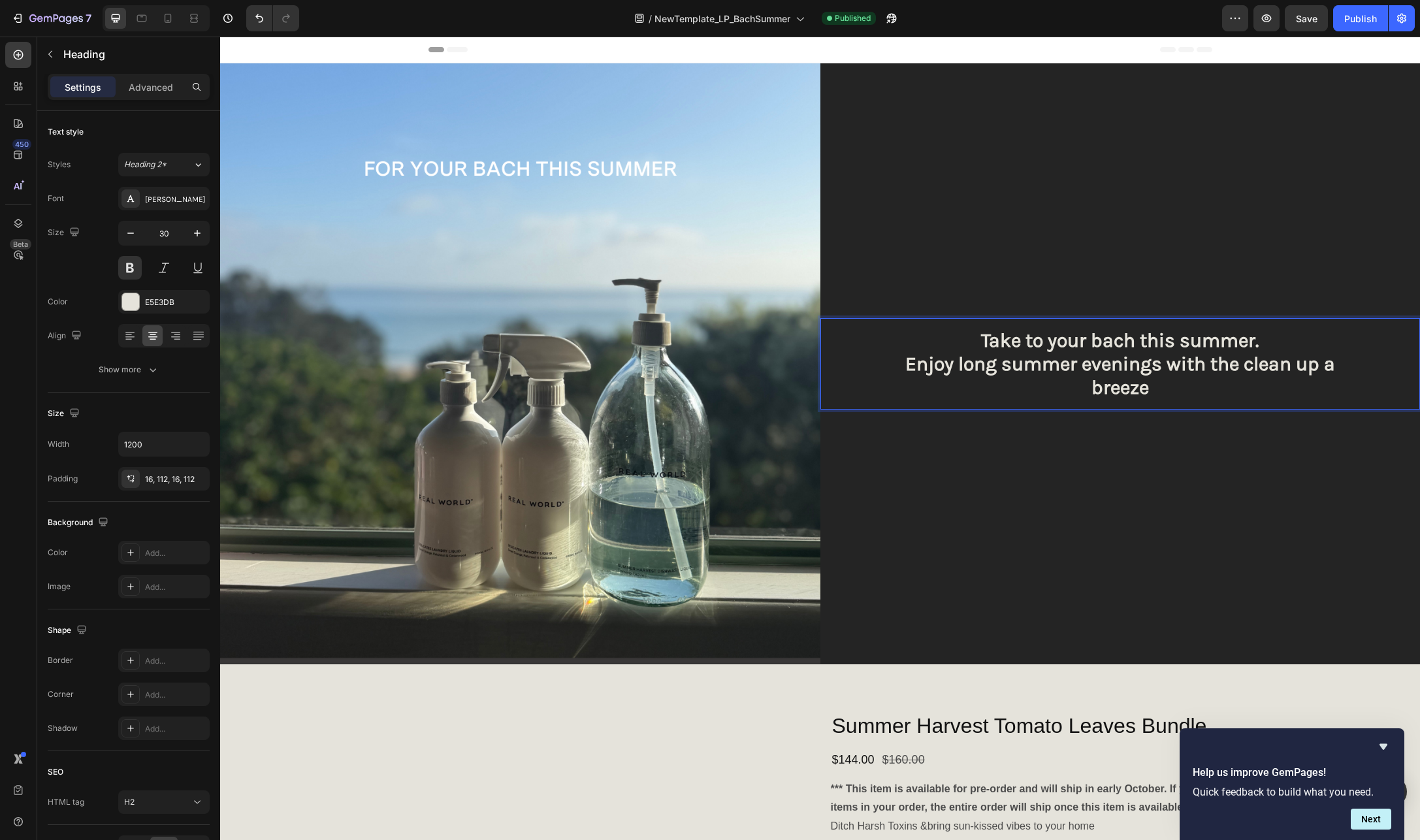
click at [1206, 363] on p "Take to your bach this summer. Enjoy long summer evenings with the clean up a b…" at bounding box center [1120, 364] width 454 height 71
click at [1371, 10] on button "Publish" at bounding box center [1361, 18] width 55 height 26
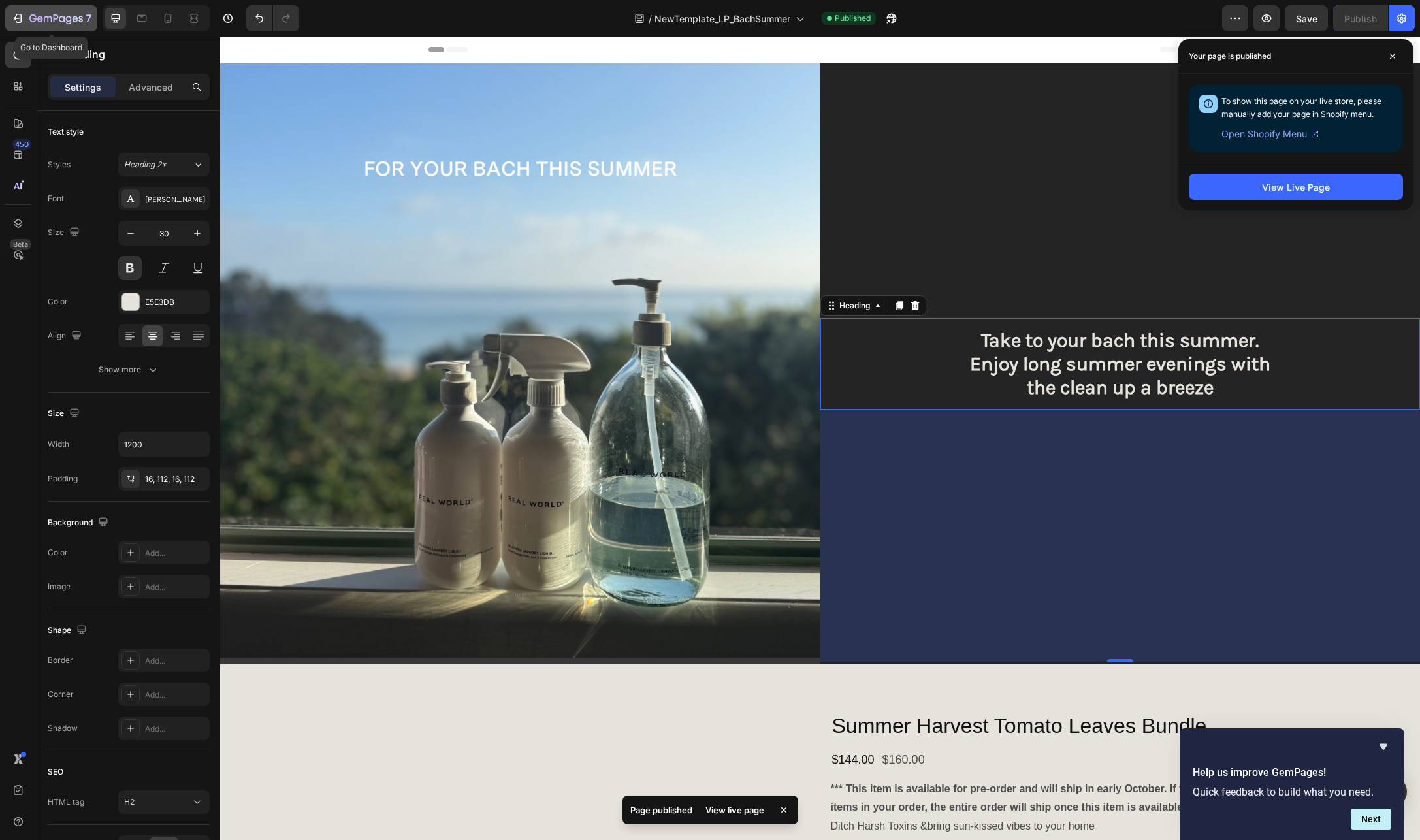
click at [49, 19] on icon "button" at bounding box center [56, 19] width 53 height 11
